Goal: Information Seeking & Learning: Learn about a topic

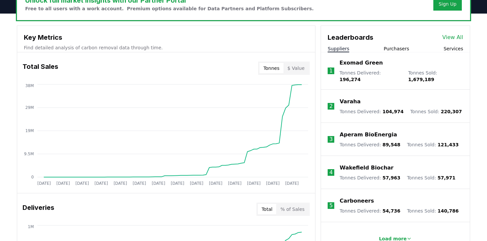
scroll to position [221, 0]
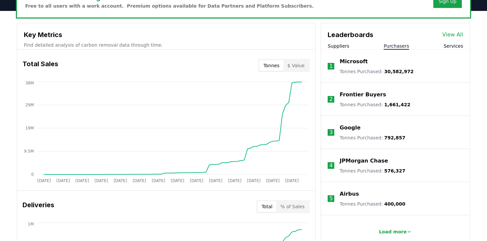
click at [245, 44] on button "Purchasers" at bounding box center [397, 46] width 26 height 7
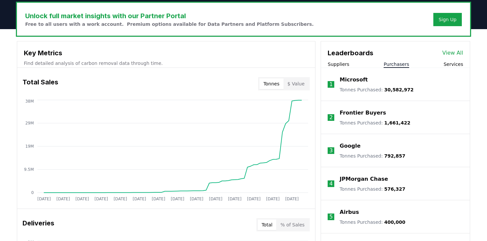
scroll to position [201, 0]
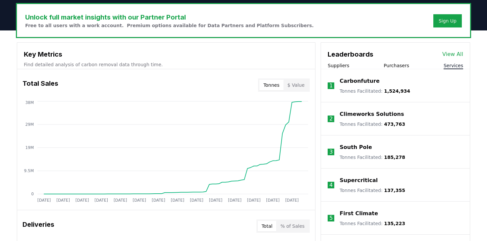
click at [245, 65] on button "Services" at bounding box center [454, 65] width 20 height 7
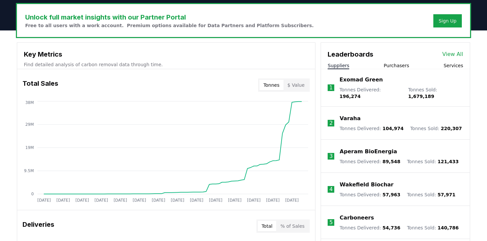
click at [245, 68] on button "Suppliers" at bounding box center [339, 65] width 22 height 7
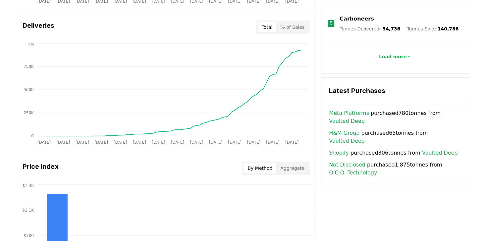
scroll to position [0, 0]
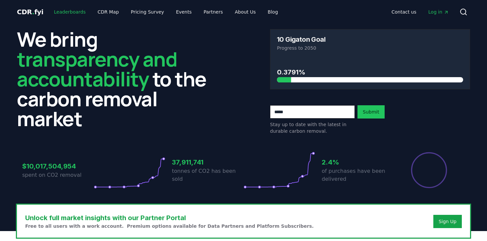
click at [77, 14] on link "Leaderboards" at bounding box center [70, 12] width 42 height 12
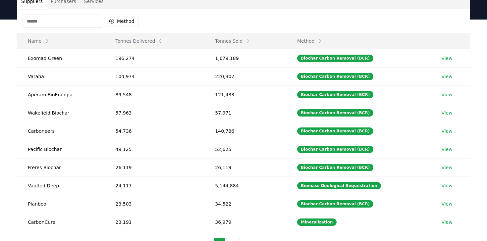
scroll to position [58, 0]
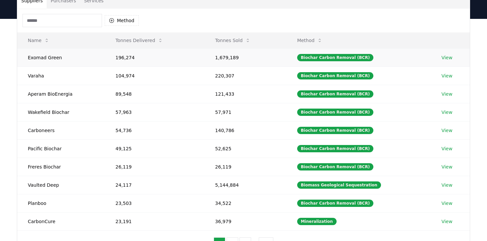
click at [245, 57] on link "View" at bounding box center [447, 57] width 11 height 7
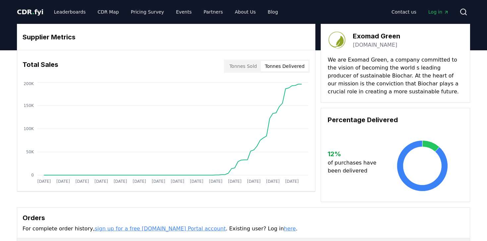
click at [288, 67] on button "Tonnes Delivered" at bounding box center [285, 66] width 48 height 11
click at [256, 67] on button "Tonnes Sold" at bounding box center [242, 66] width 35 height 11
click at [272, 67] on button "Tonnes Delivered" at bounding box center [285, 66] width 48 height 11
click at [246, 66] on button "Tonnes Sold" at bounding box center [242, 66] width 35 height 11
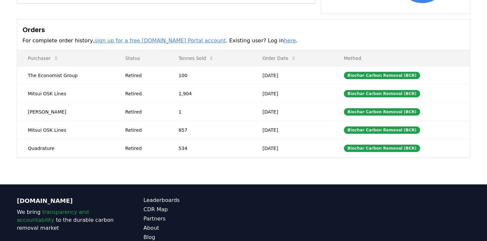
scroll to position [196, 0]
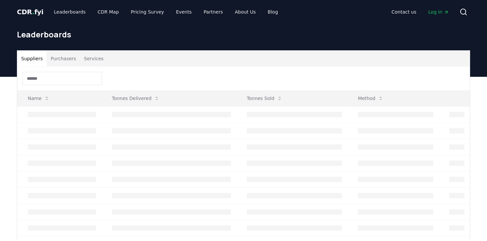
scroll to position [58, 0]
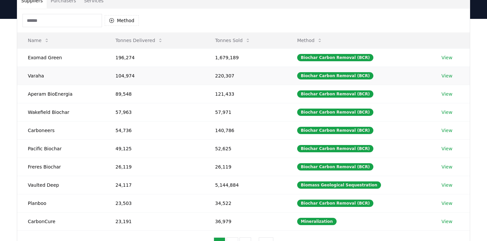
click at [446, 76] on link "View" at bounding box center [447, 76] width 11 height 7
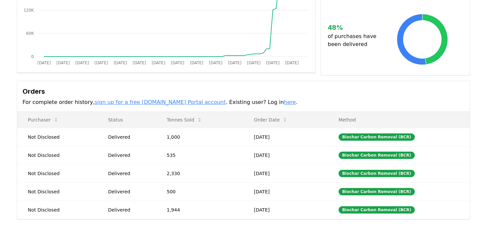
scroll to position [133, 0]
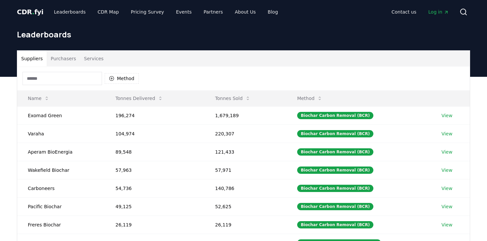
scroll to position [58, 0]
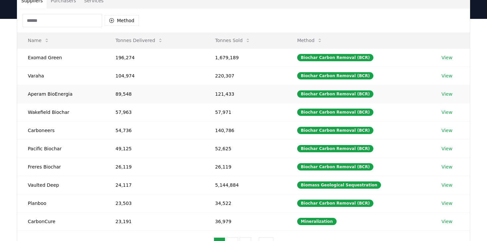
click at [446, 96] on link "View" at bounding box center [447, 94] width 11 height 7
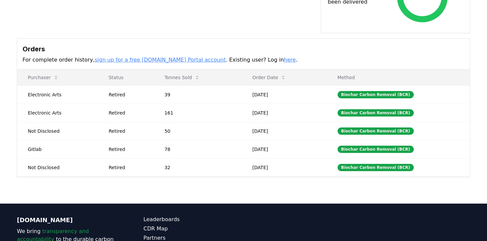
scroll to position [194, 0]
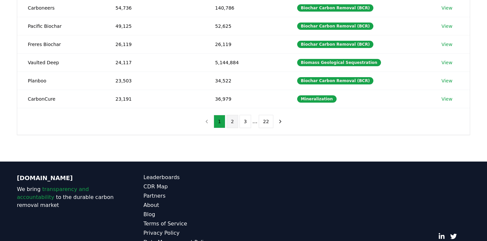
scroll to position [183, 0]
